Goal: Obtain resource: Obtain resource

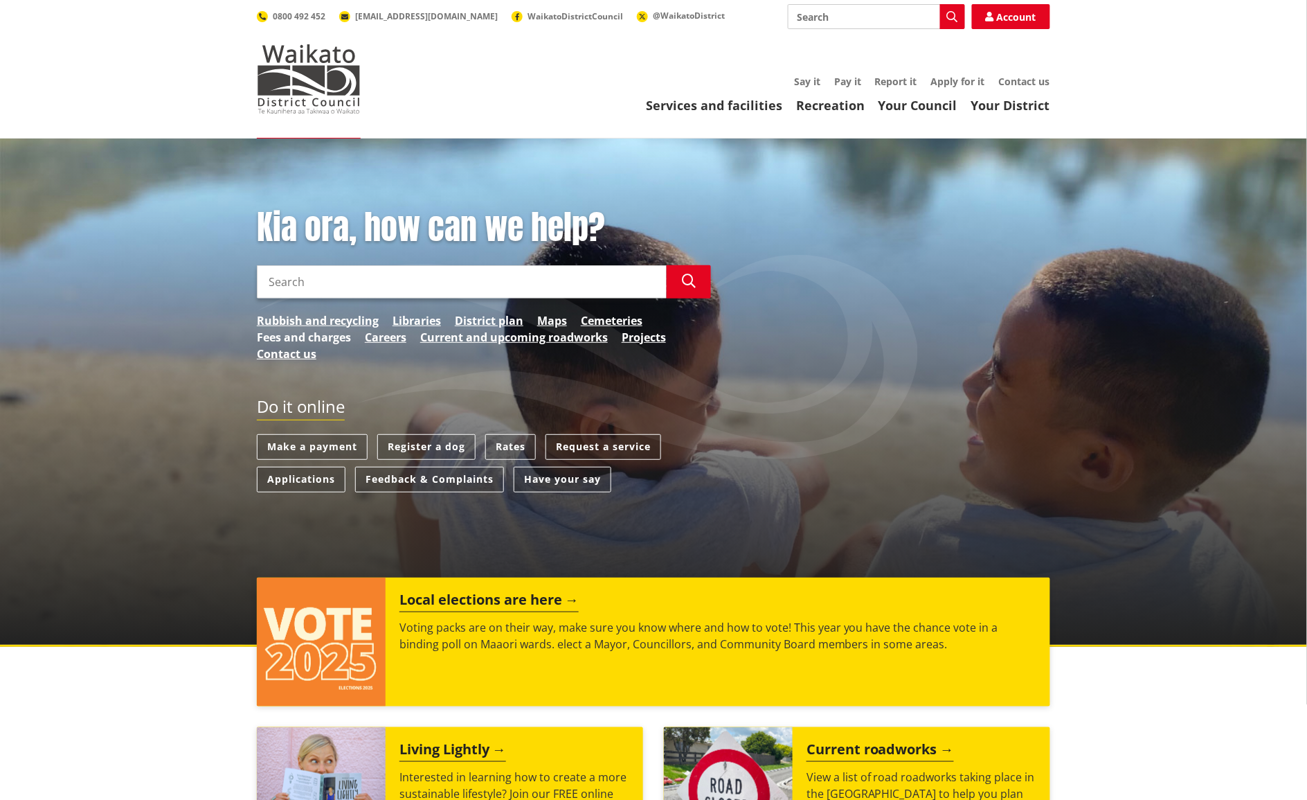
click at [319, 338] on link "Fees and charges" at bounding box center [304, 337] width 94 height 17
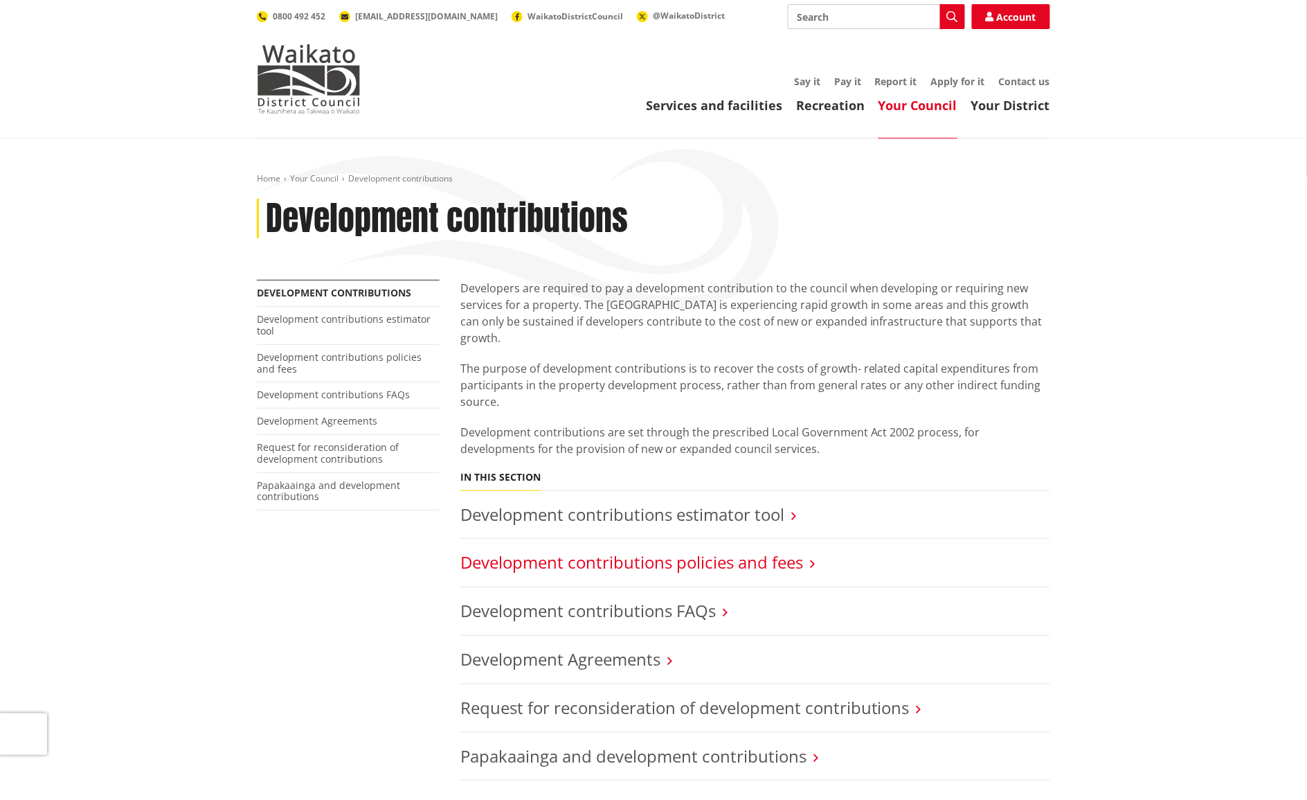
click at [571, 550] on link "Development contributions policies and fees" at bounding box center [631, 561] width 343 height 23
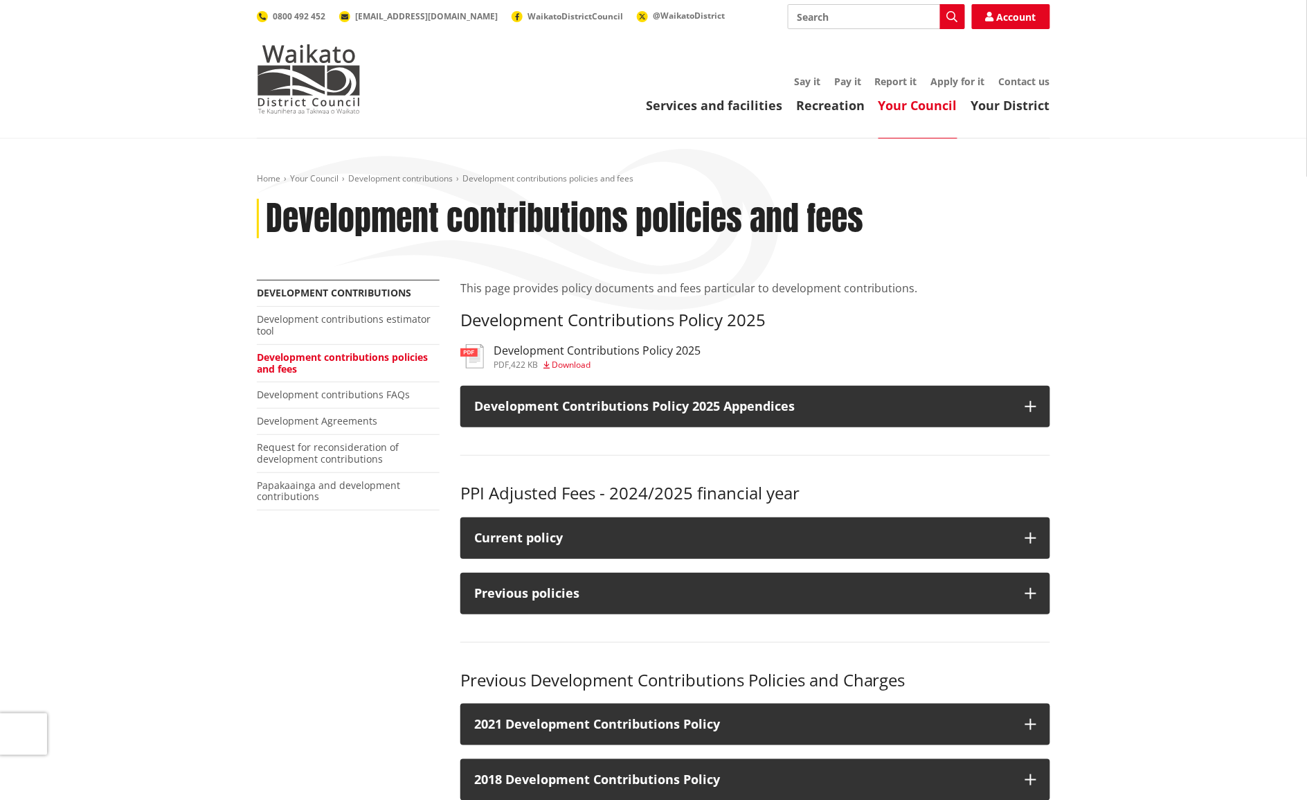
click at [587, 348] on h3 "Development Contributions Policy 2025" at bounding box center [597, 350] width 207 height 13
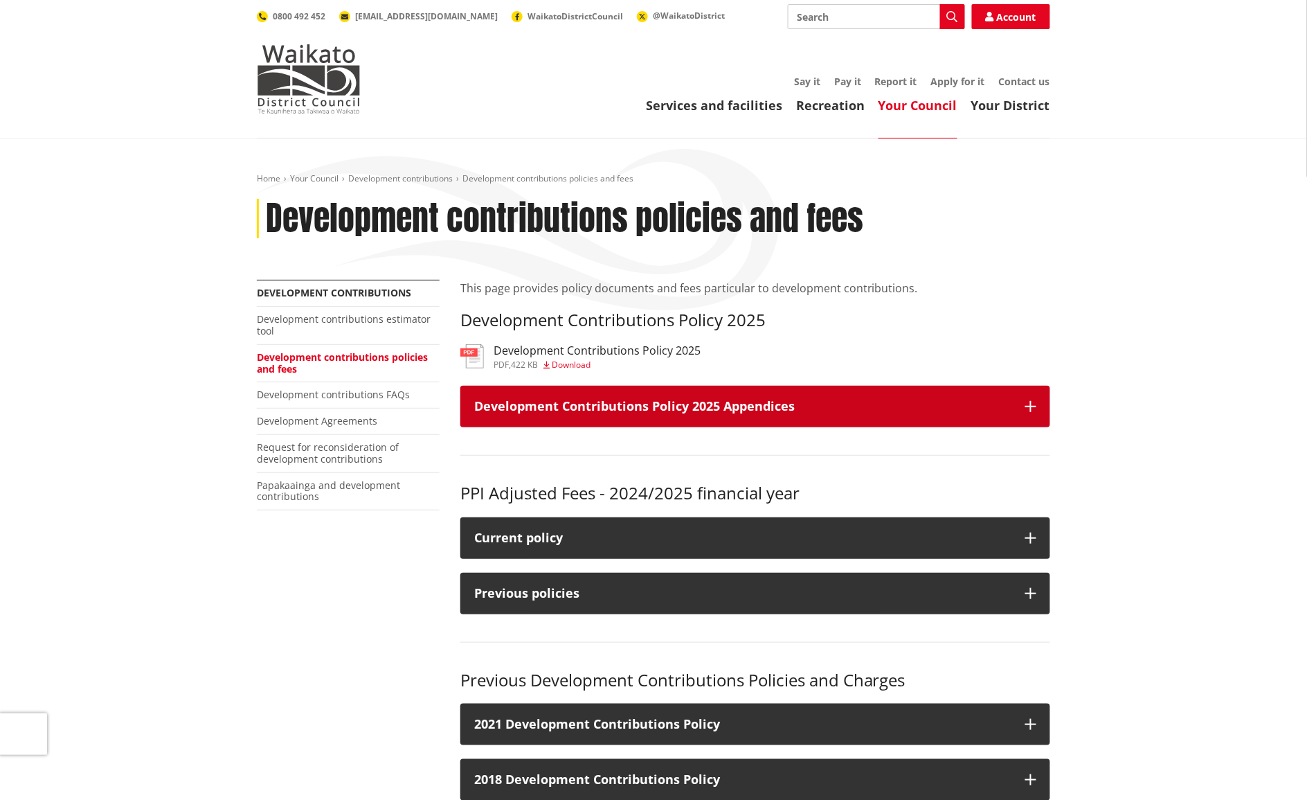
click at [1028, 399] on button "Development Contributions Policy 2025 Appendices" at bounding box center [755, 407] width 590 height 42
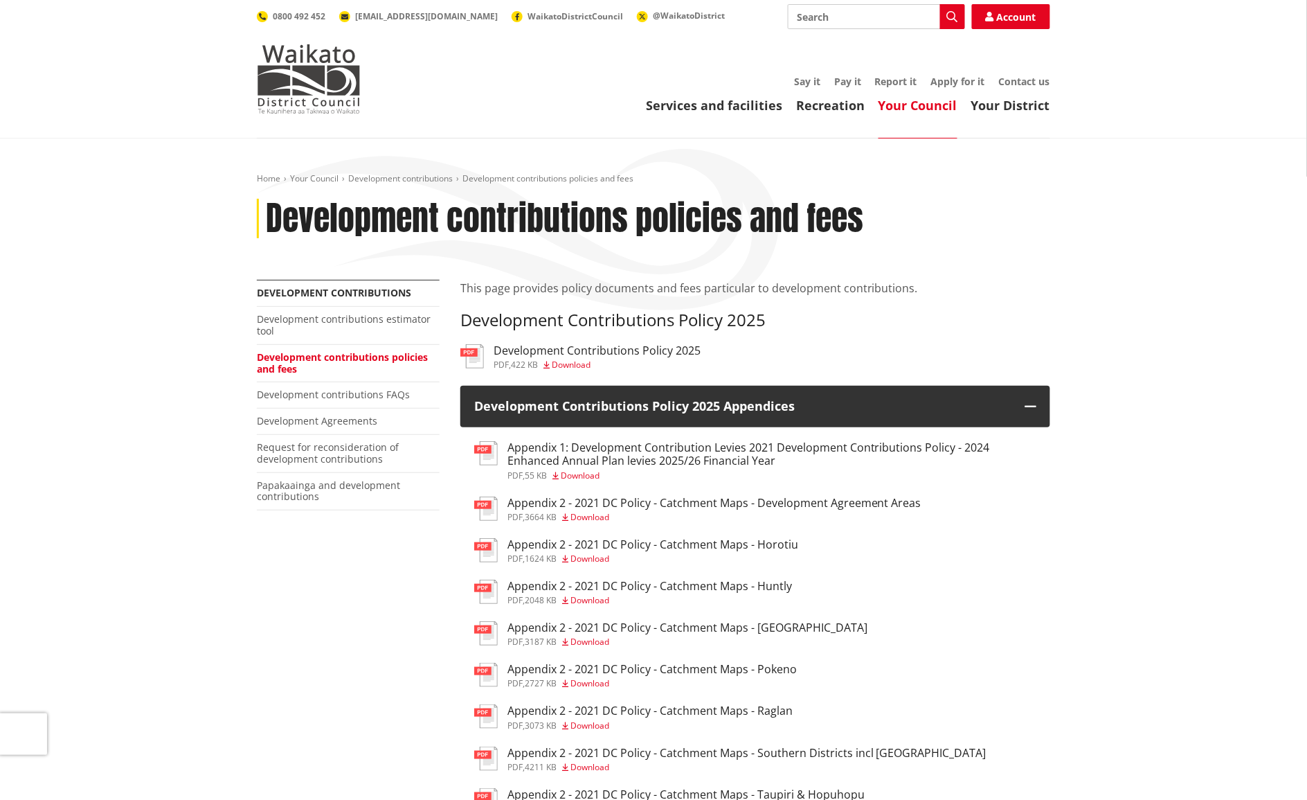
click at [685, 458] on h3 "Appendix 1: Development Contribution Levies 2021 Development Contributions Poli…" at bounding box center [771, 454] width 529 height 26
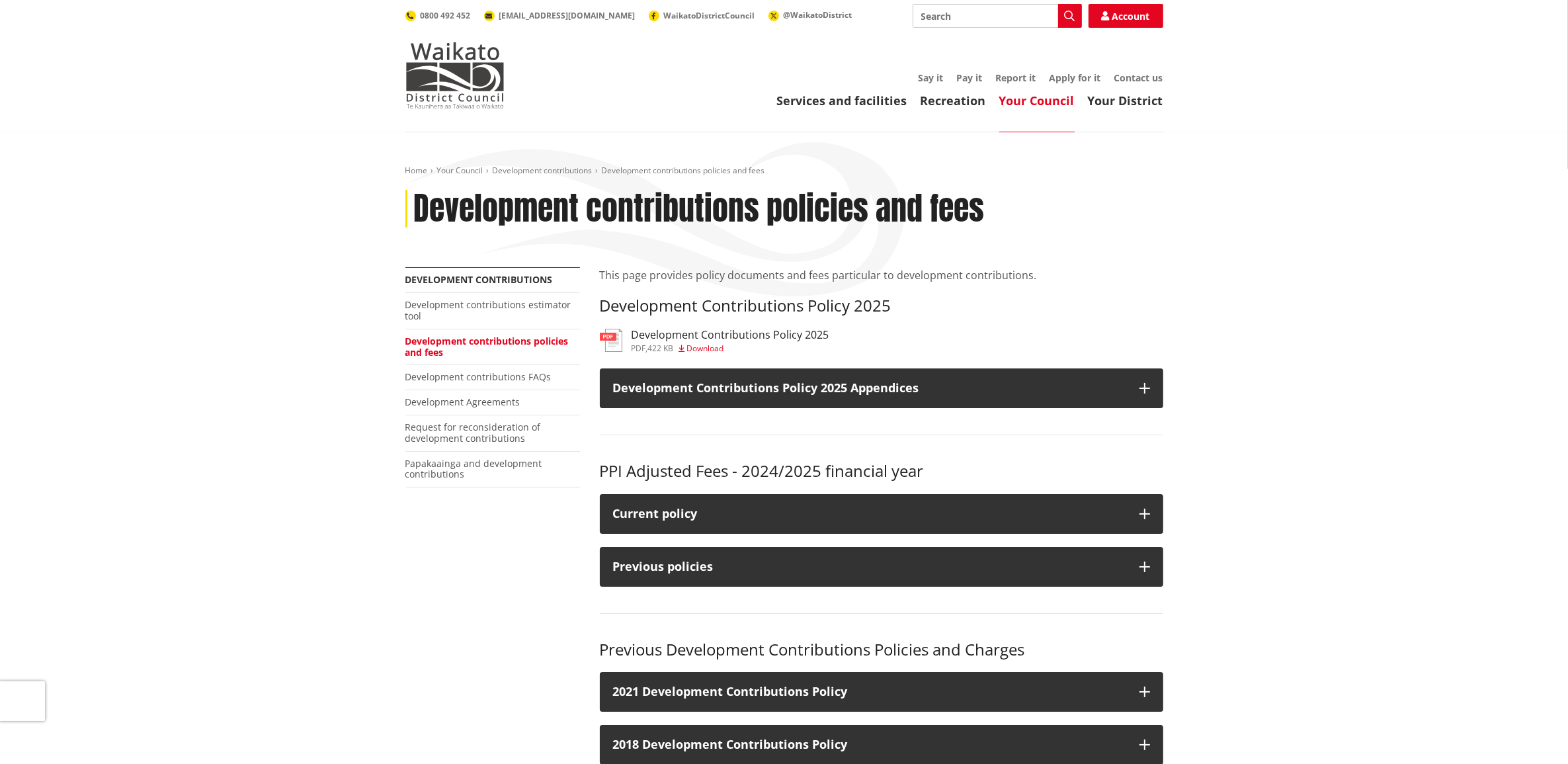
click at [713, 338] on h3 "Development Contributions Policy 2025" at bounding box center [730, 334] width 198 height 12
